Goal: Navigation & Orientation: Go to known website

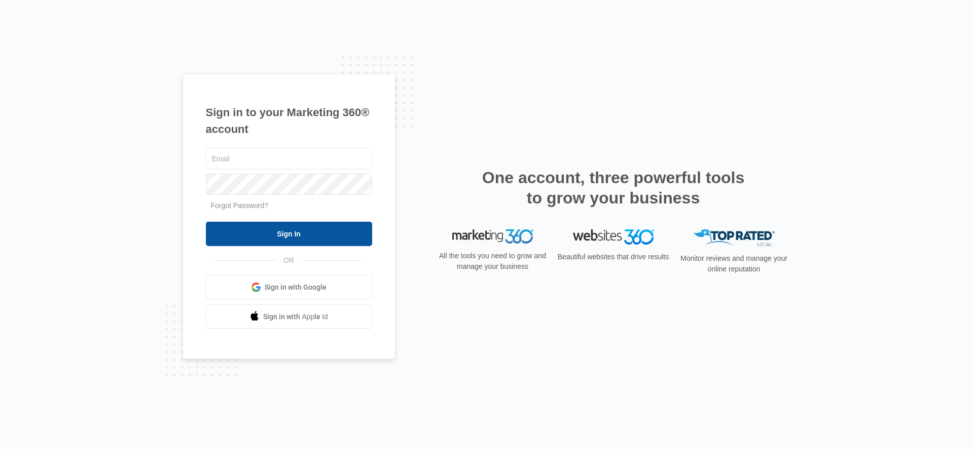
type input "[PERSON_NAME][EMAIL_ADDRESS][PERSON_NAME][DOMAIN_NAME]"
click at [345, 227] on input "Sign In" at bounding box center [289, 234] width 166 height 24
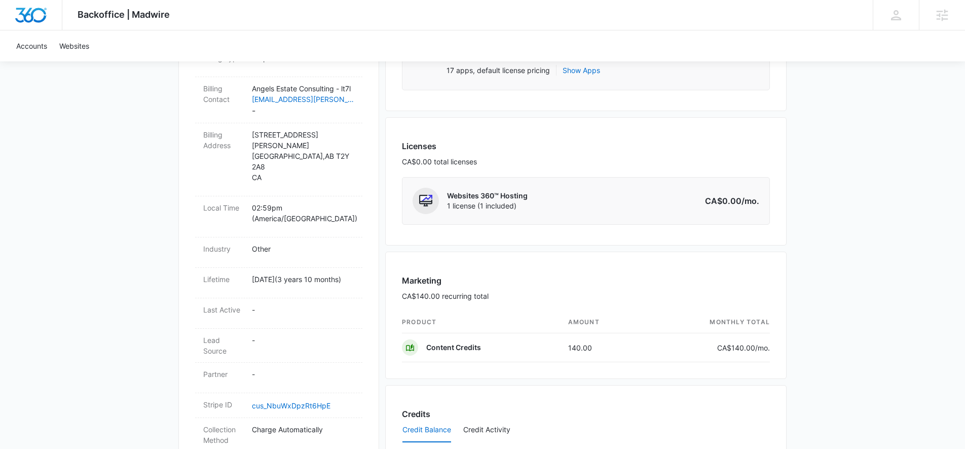
scroll to position [384, 0]
